Goal: Transaction & Acquisition: Purchase product/service

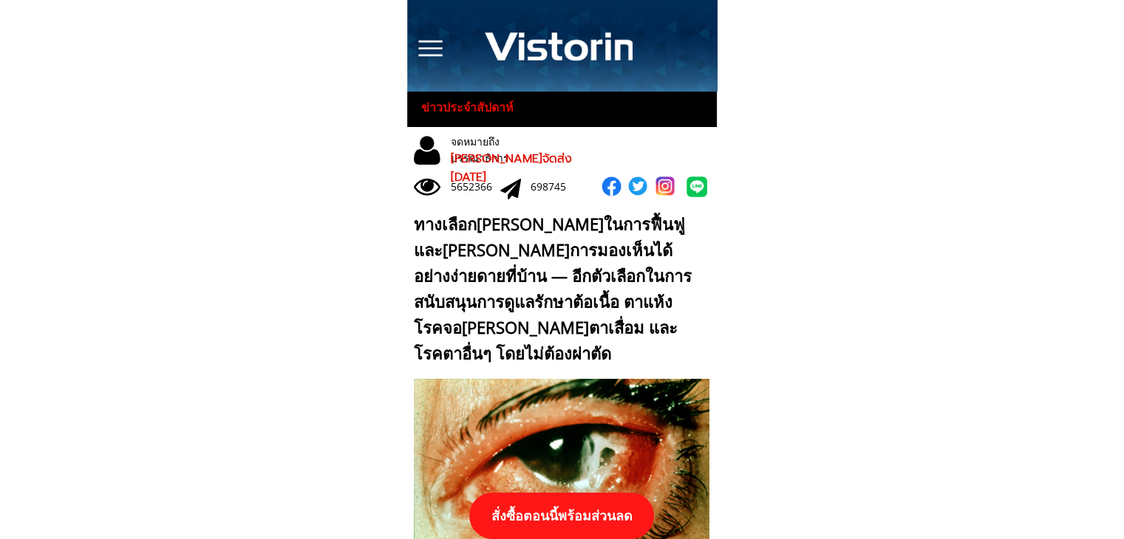
click at [576, 520] on p "สั่งซื้อตอนนี้พร้อมส่วนลด" at bounding box center [561, 516] width 202 height 51
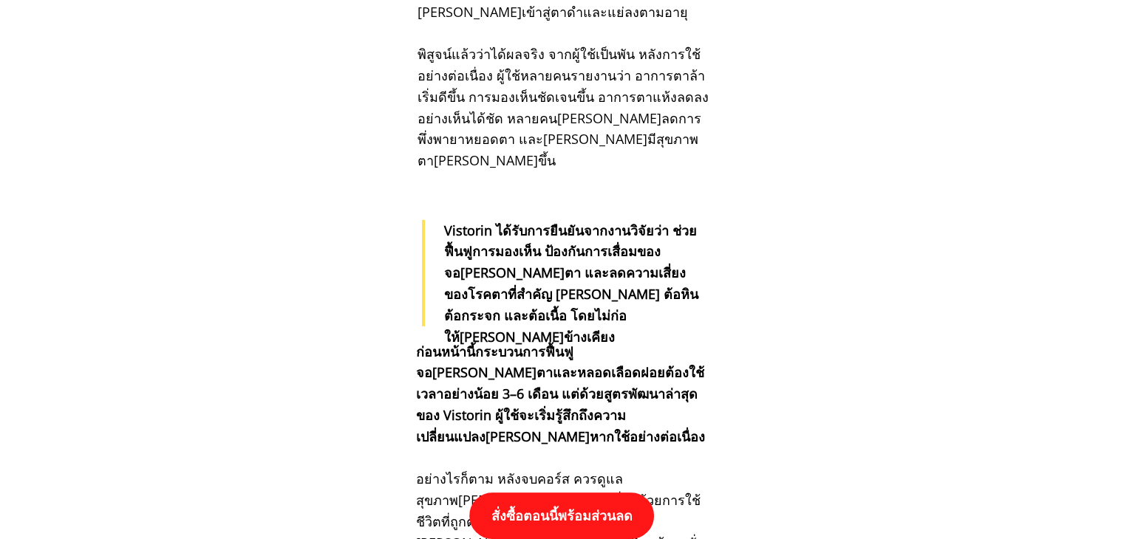
scroll to position [15346, 0]
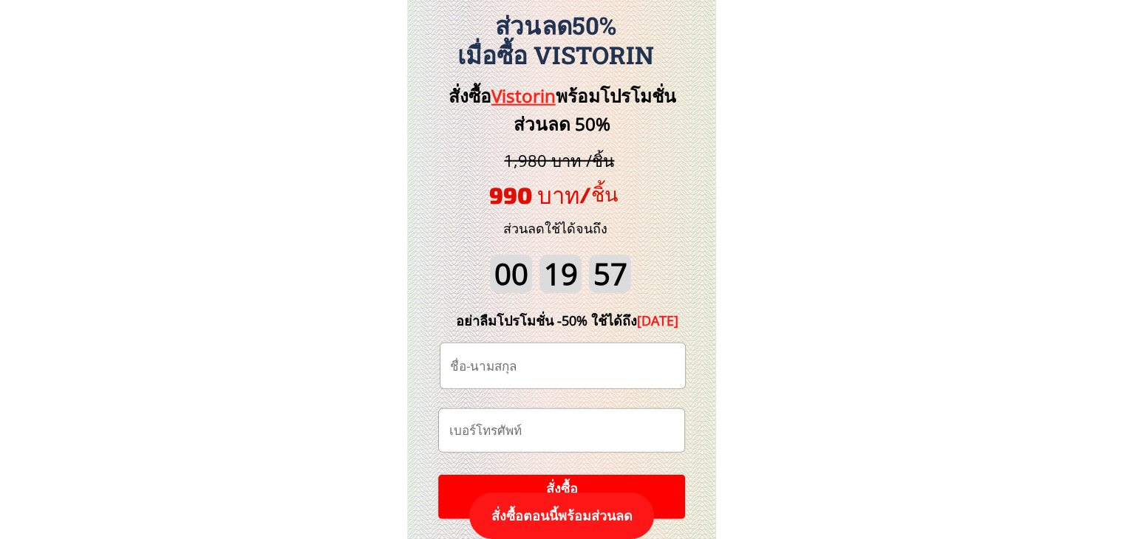
click at [558, 367] on input "text" at bounding box center [562, 366] width 233 height 45
paste input "https://[DOMAIN_NAME]/HSyfcR?fbclid={fbclid}&utm_campaign={{[DOMAIN_NAME]}}&utm…"
type input "https://[DOMAIN_NAME]/HSyfcR?fbclid={fbclid}&utm_campaign={{[DOMAIN_NAME]}}&utm…"
paste input "[PERSON_NAME]"
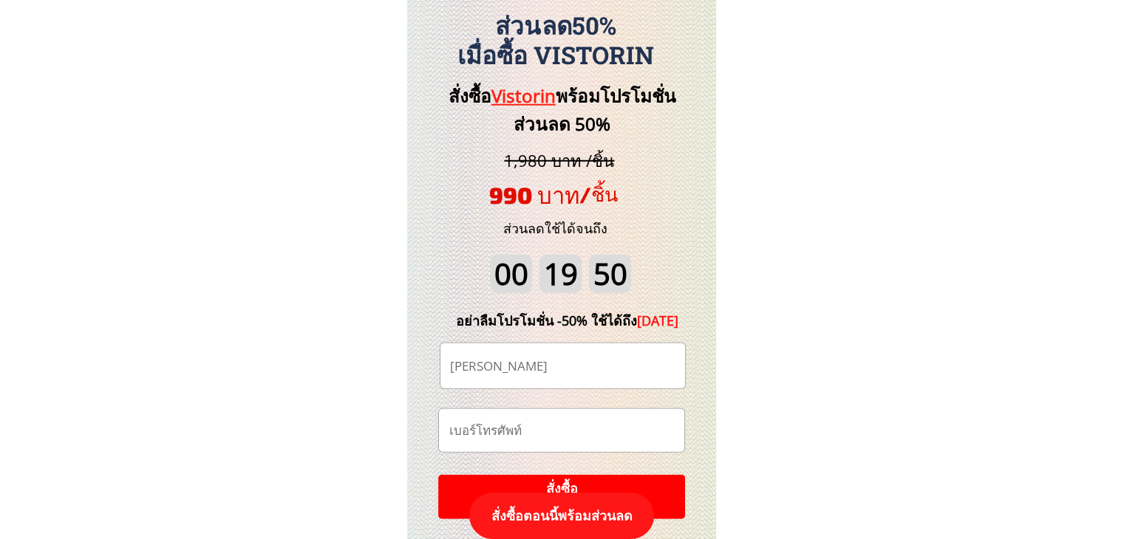
type input "[PERSON_NAME]"
click at [573, 442] on input "tel" at bounding box center [561, 430] width 233 height 43
paste input "0614194796"
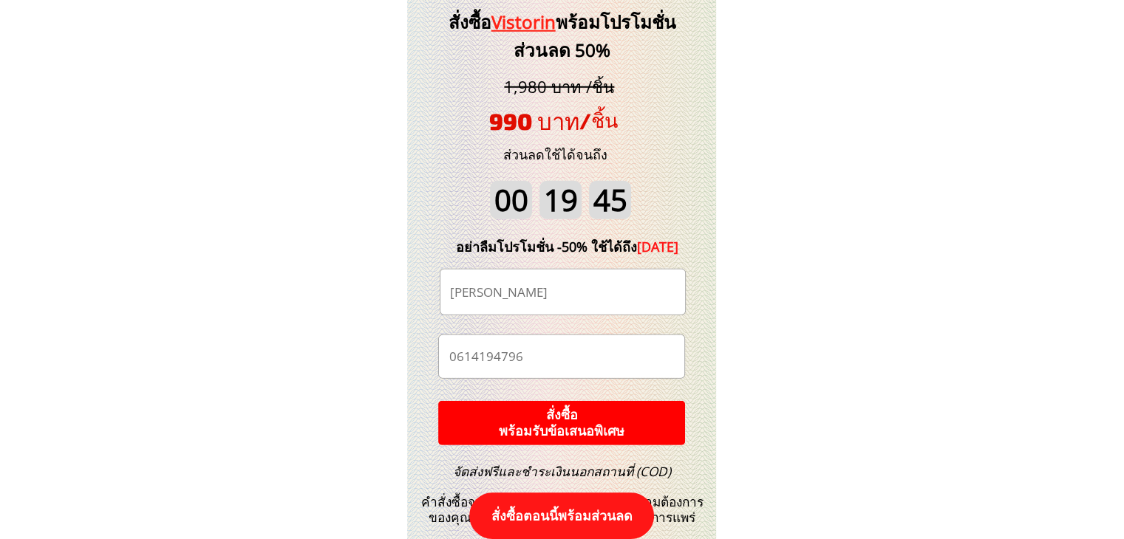
type input "0614194796"
click at [570, 421] on p "สั่งซื้อ พร้อมรับข้อเสนอพิเศษ" at bounding box center [561, 423] width 249 height 45
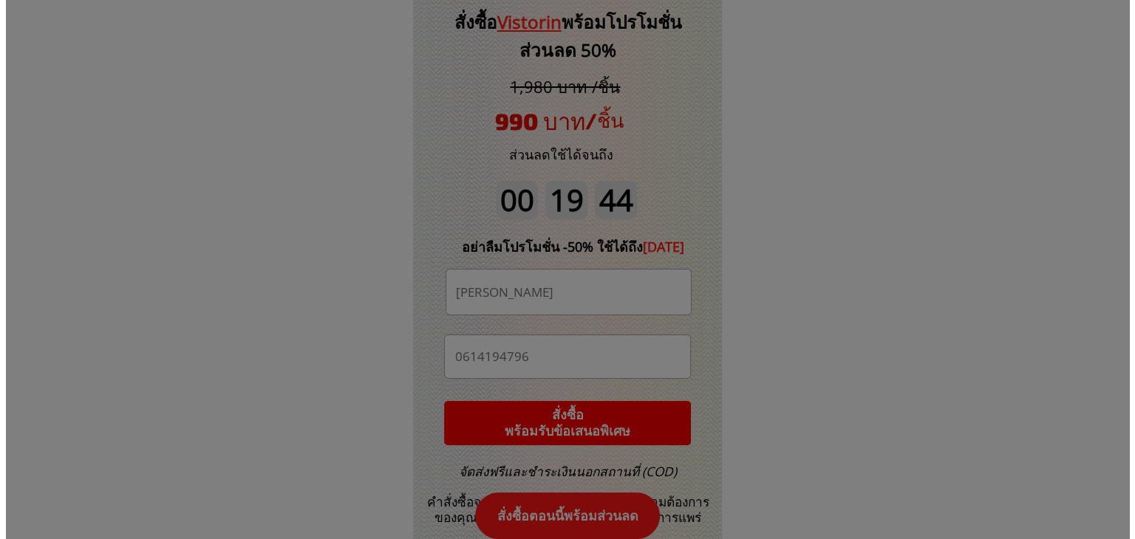
scroll to position [0, 0]
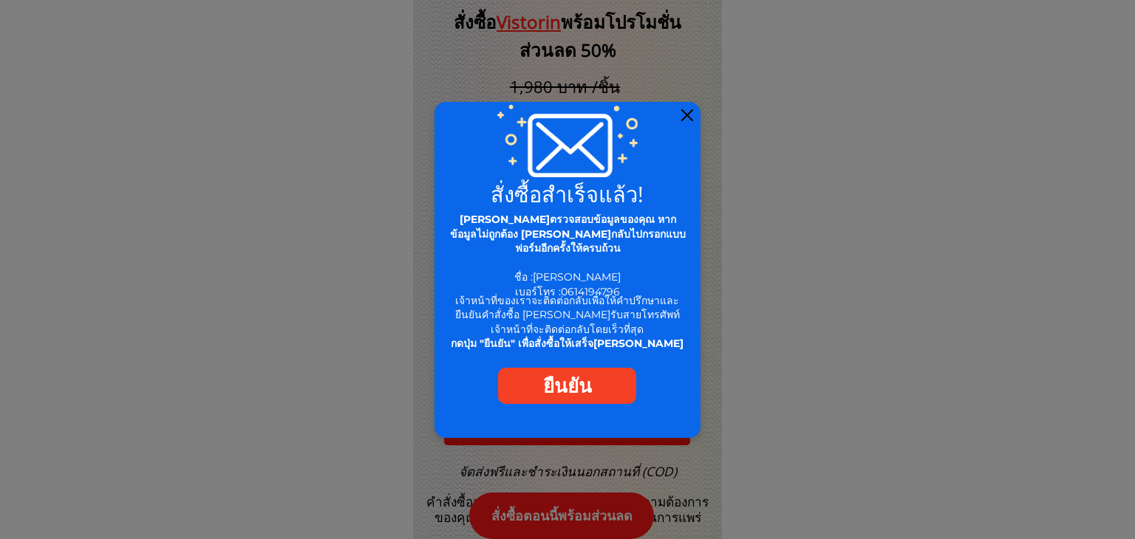
click at [686, 121] on div at bounding box center [567, 270] width 267 height 336
click at [689, 116] on div at bounding box center [687, 115] width 12 height 12
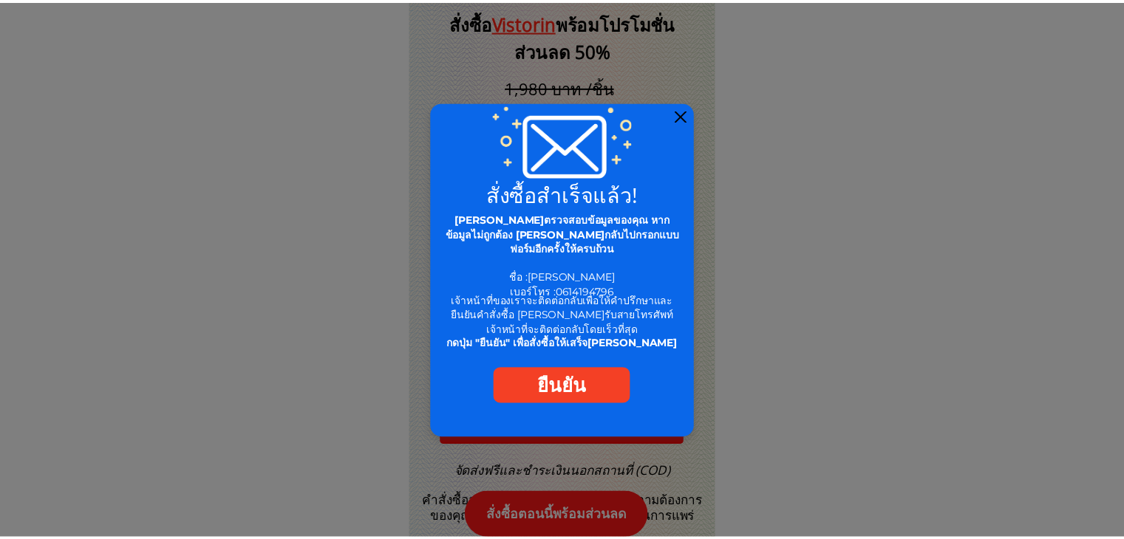
scroll to position [15420, 0]
